Goal: Navigation & Orientation: Find specific page/section

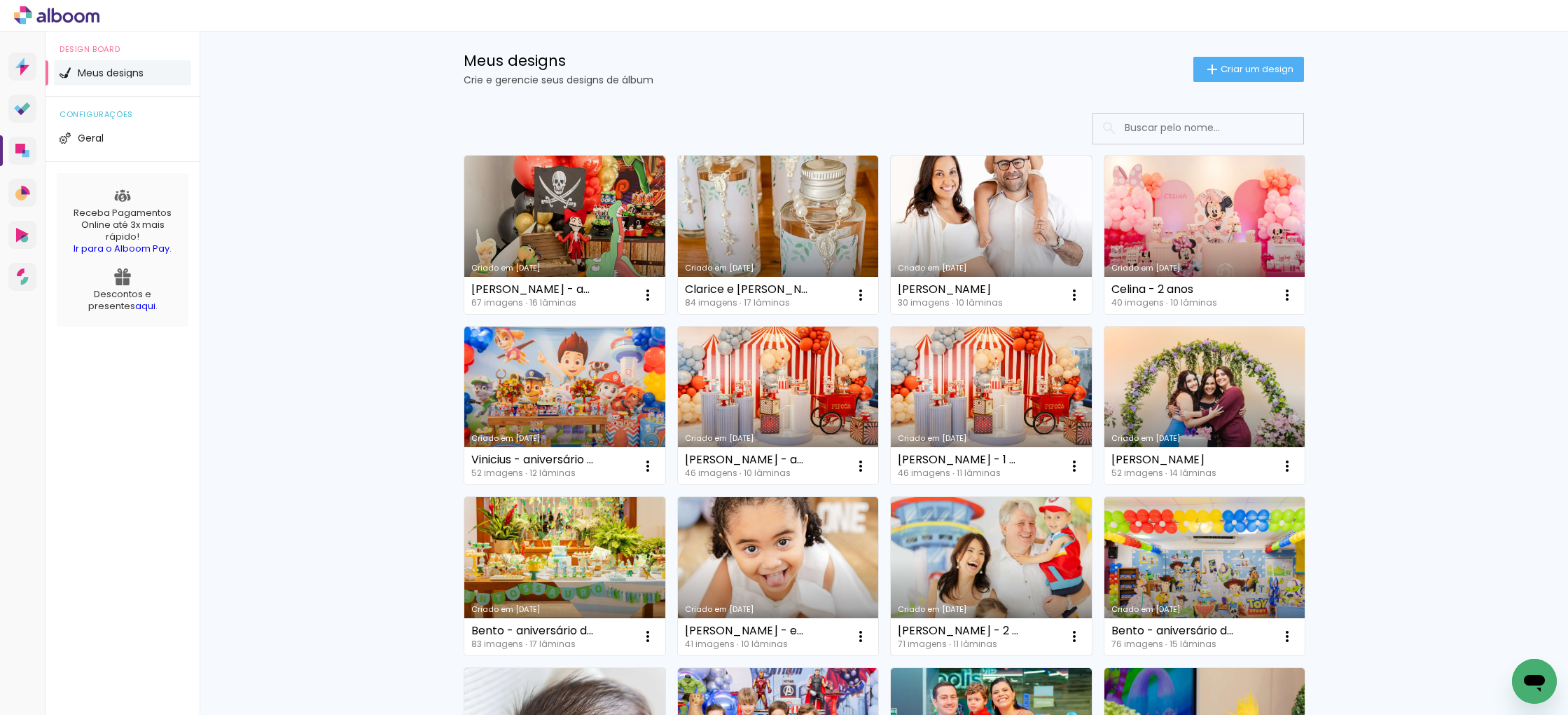
scroll to position [20, 0]
